Goal: Task Accomplishment & Management: Use online tool/utility

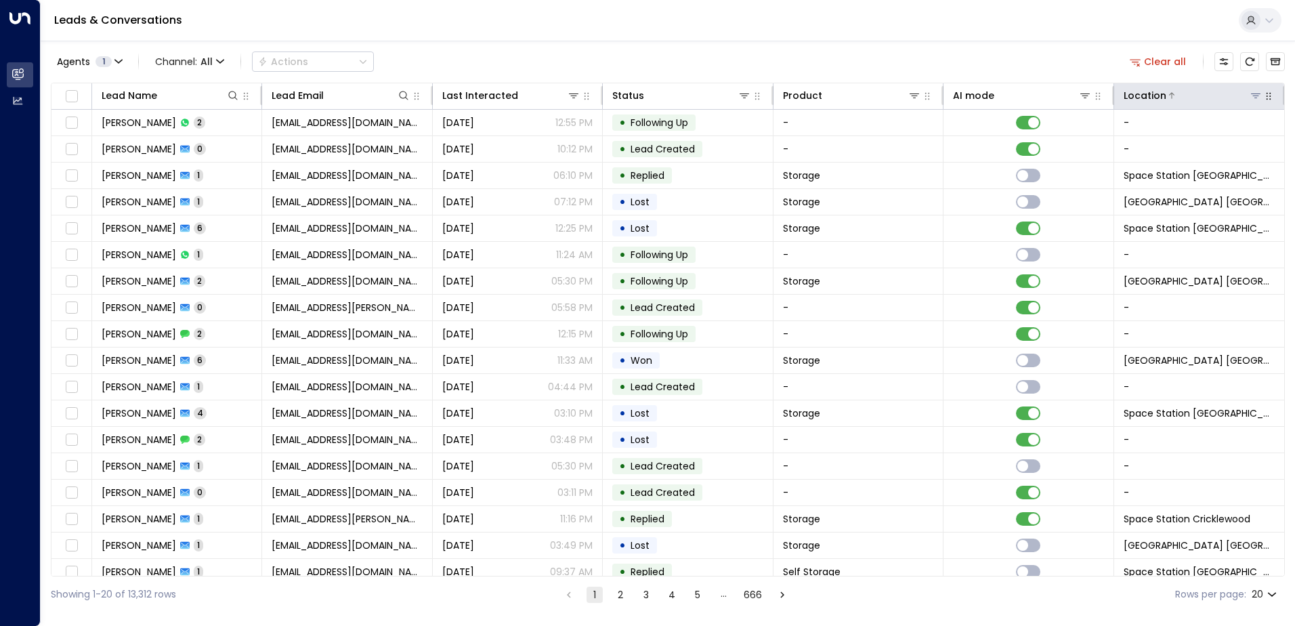
click at [1250, 100] on icon at bounding box center [1255, 95] width 11 height 11
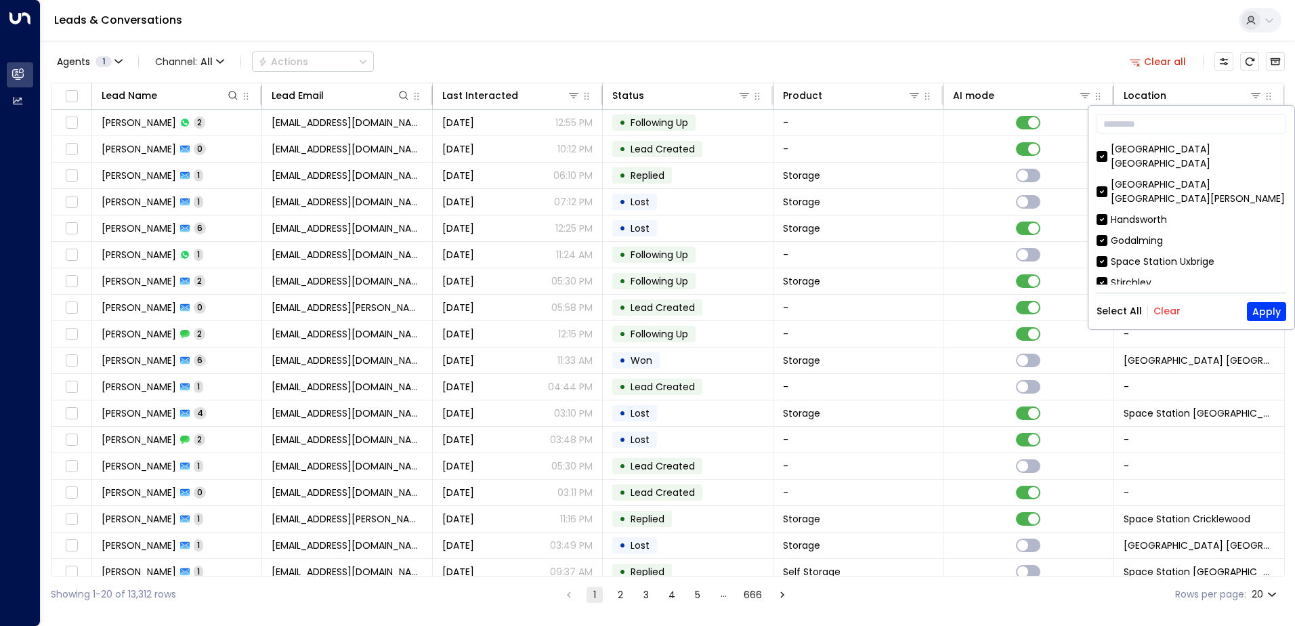
click at [1168, 314] on button "Clear" at bounding box center [1167, 310] width 27 height 11
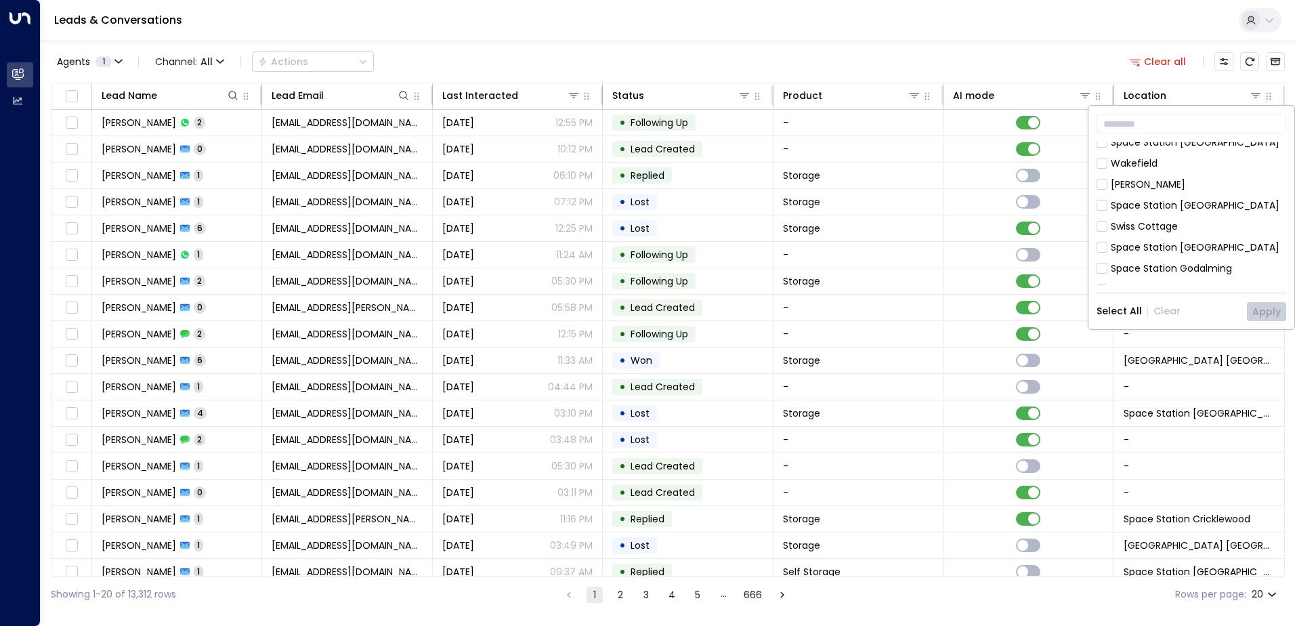
scroll to position [677, 0]
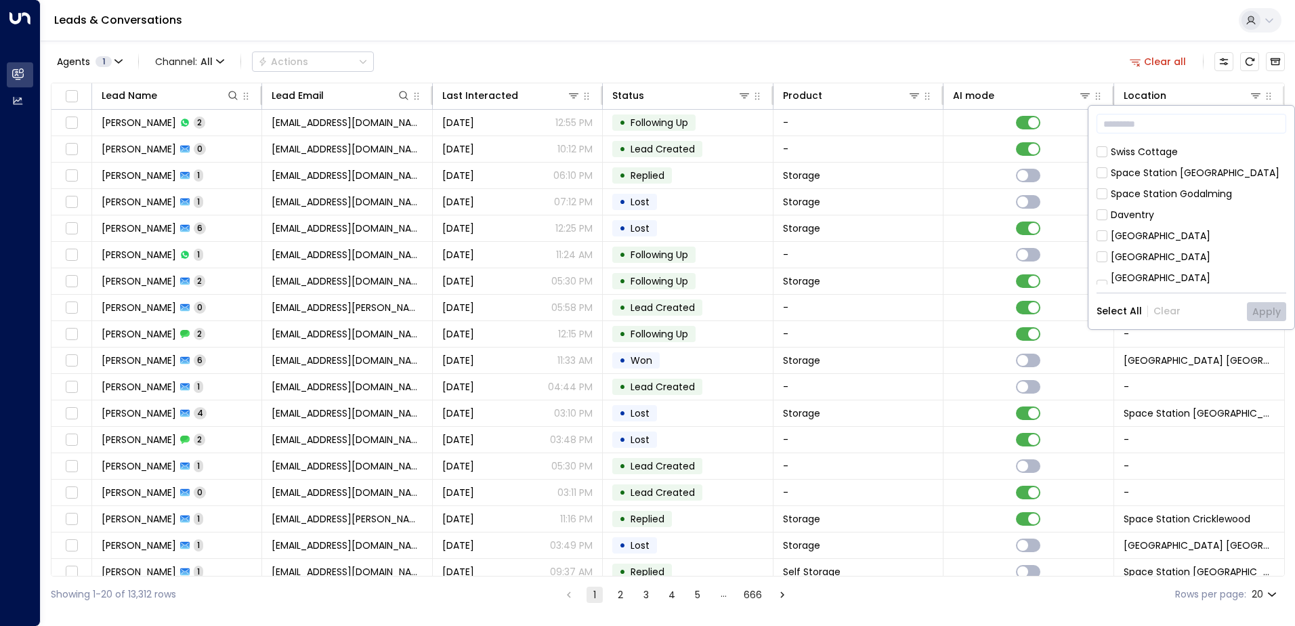
click at [1106, 307] on icon at bounding box center [1102, 313] width 11 height 12
click at [1264, 314] on button "Apply" at bounding box center [1266, 311] width 39 height 19
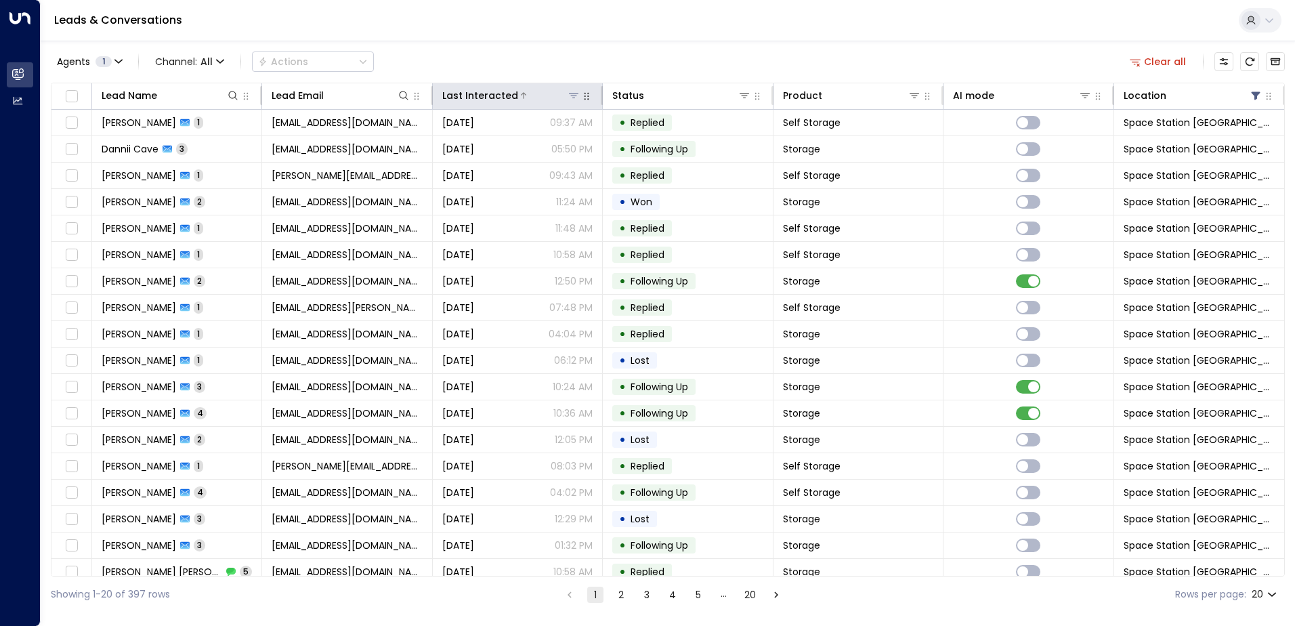
click at [528, 100] on div at bounding box center [549, 96] width 62 height 14
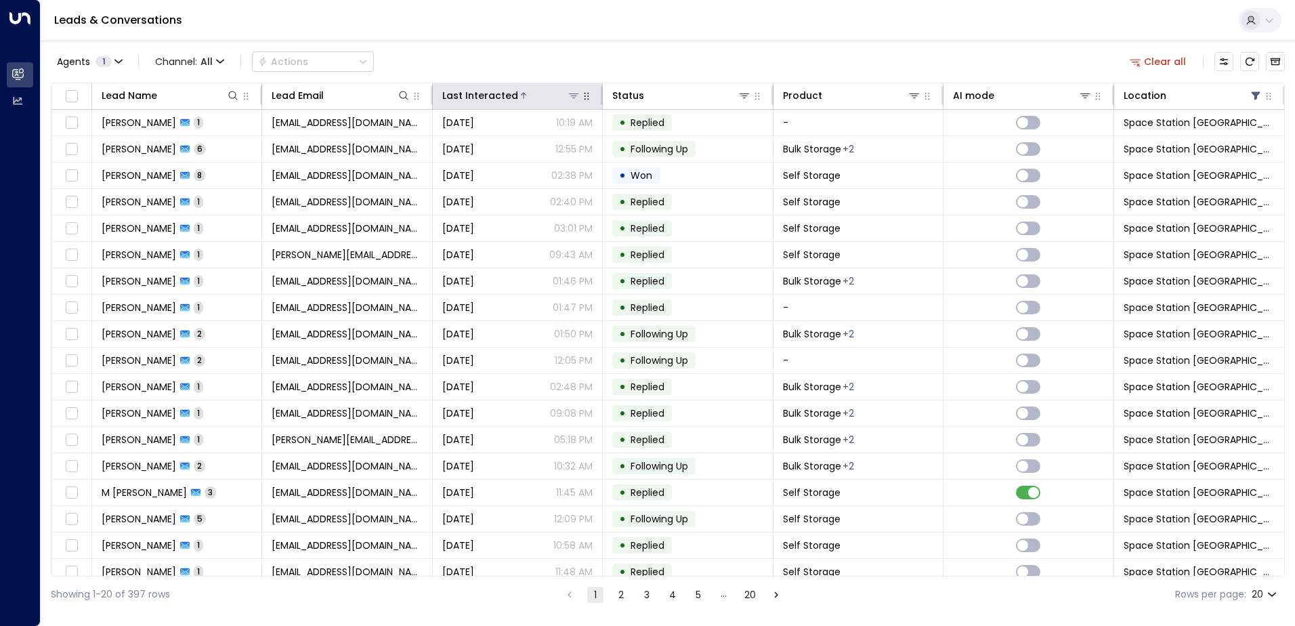
click at [521, 93] on icon at bounding box center [523, 95] width 5 height 6
